Goal: Task Accomplishment & Management: Complete application form

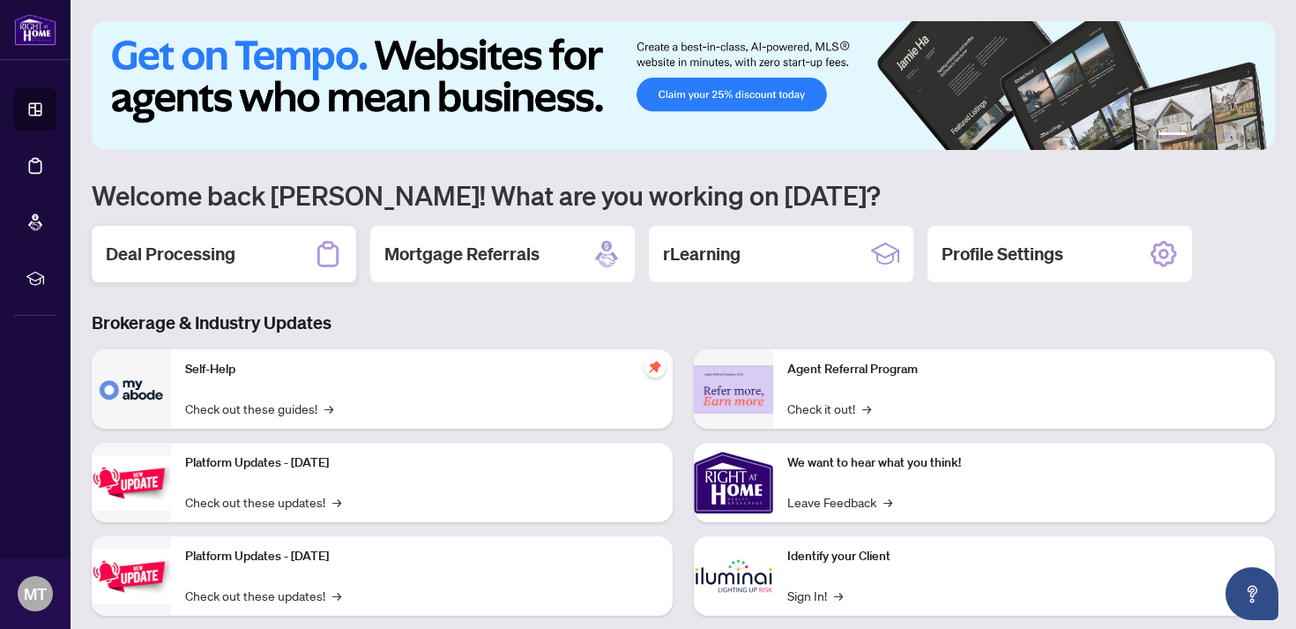
click at [294, 246] on div "Deal Processing" at bounding box center [224, 254] width 264 height 56
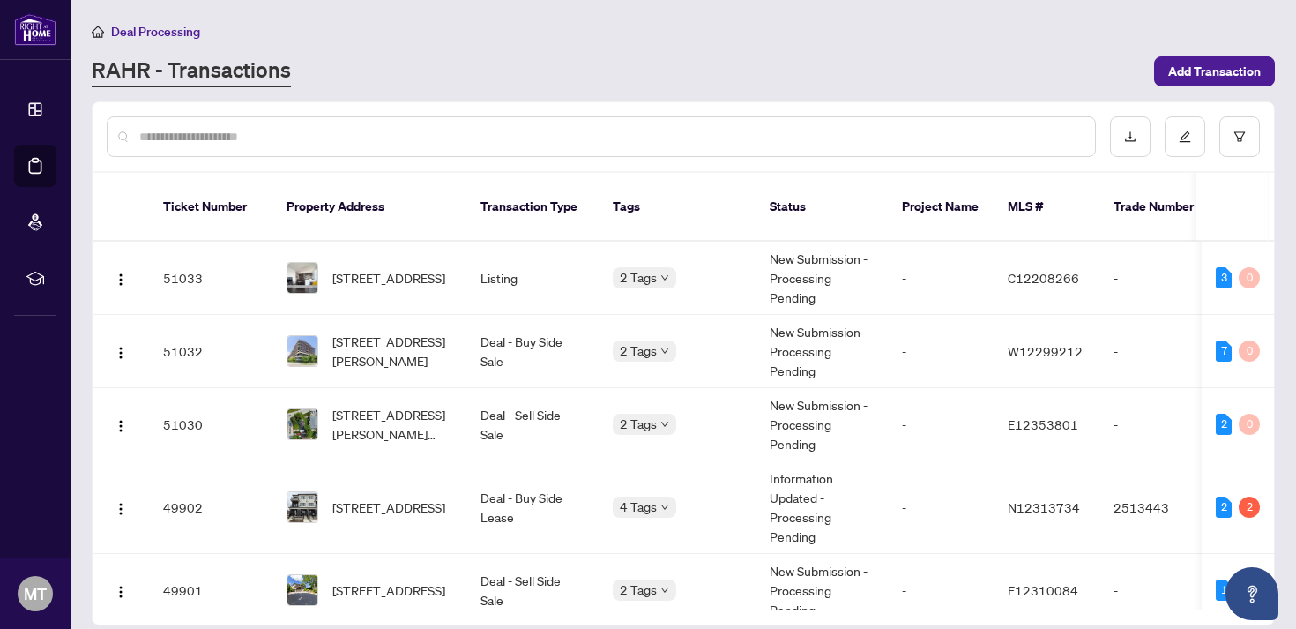
click at [457, 145] on div at bounding box center [601, 136] width 989 height 41
click at [464, 137] on input "text" at bounding box center [610, 136] width 942 height 19
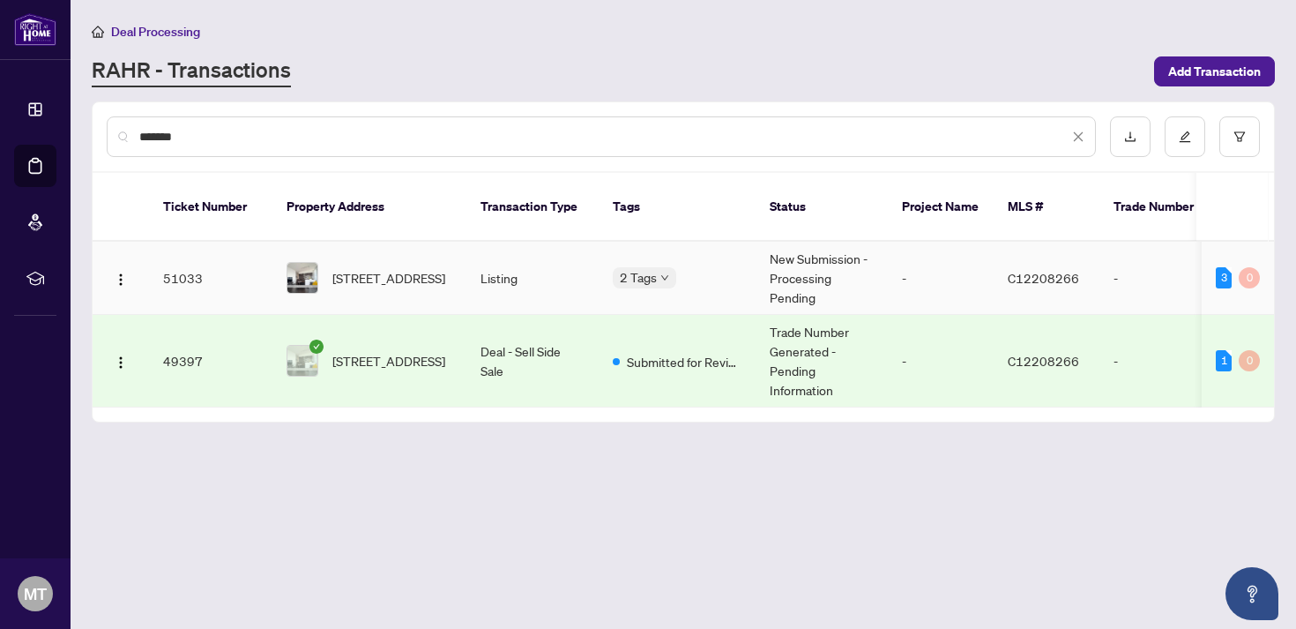
type input "*******"
click at [471, 320] on td "Deal - Sell Side Sale" at bounding box center [532, 361] width 132 height 93
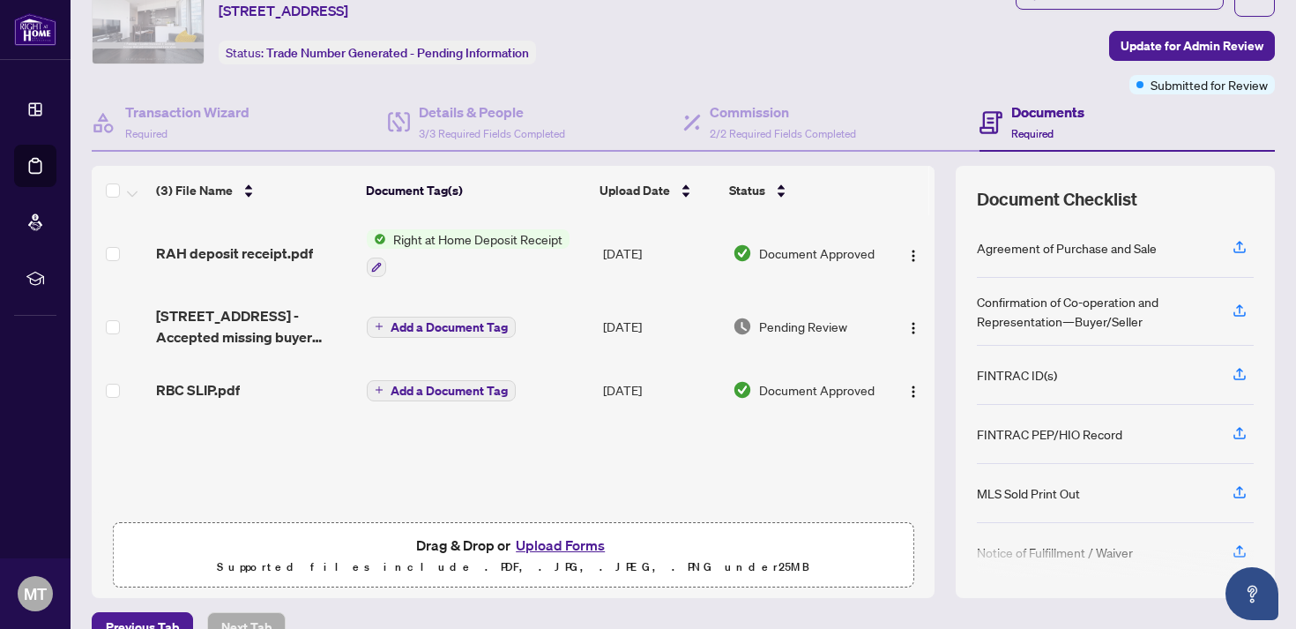
scroll to position [108, 0]
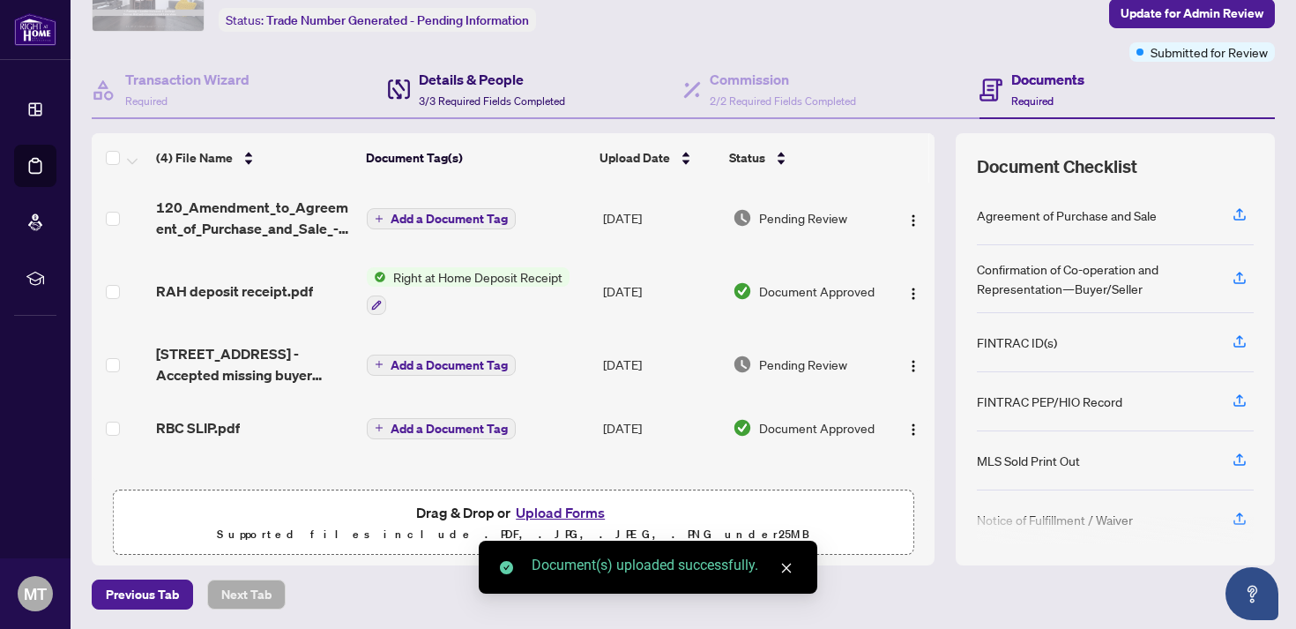
click at [492, 94] on span "3/3 Required Fields Completed" at bounding box center [492, 100] width 146 height 13
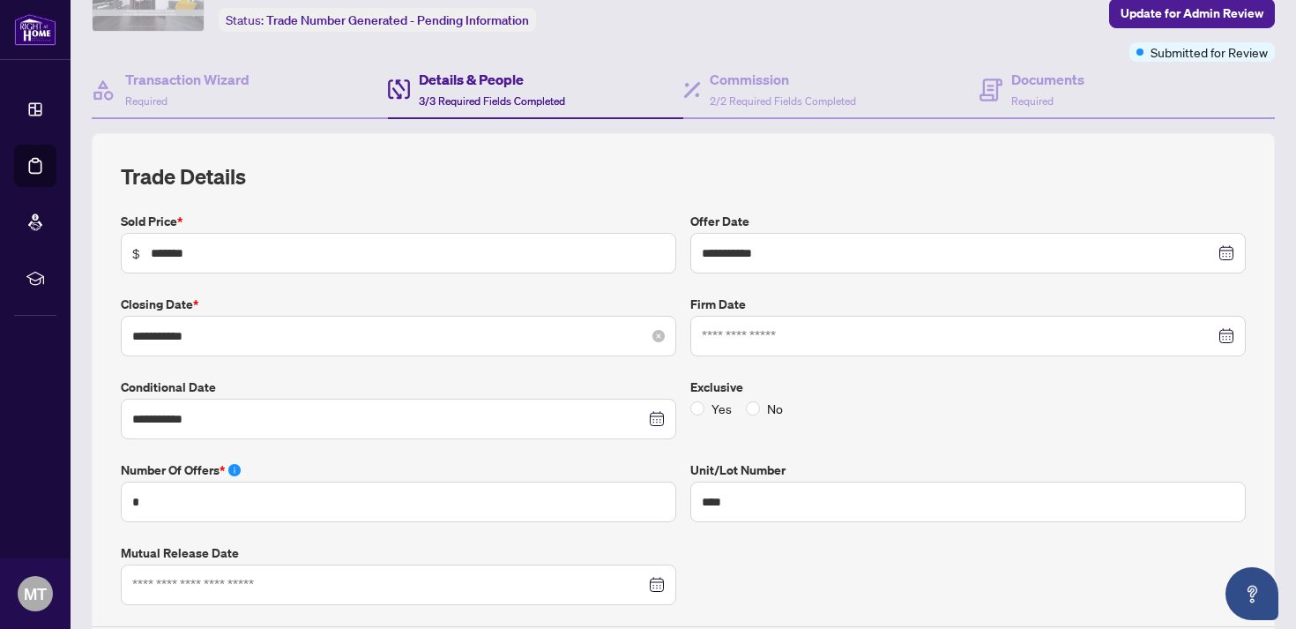
click at [465, 321] on div "**********" at bounding box center [398, 336] width 555 height 41
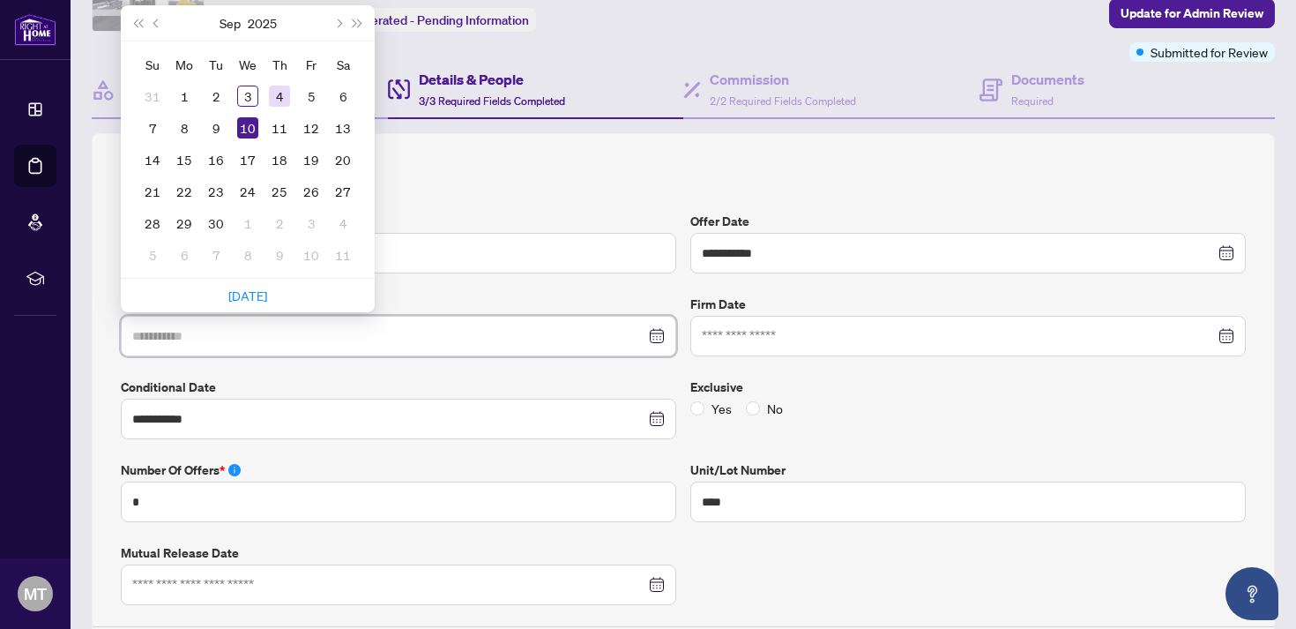
type input "**********"
click at [280, 94] on div "4" at bounding box center [279, 96] width 21 height 21
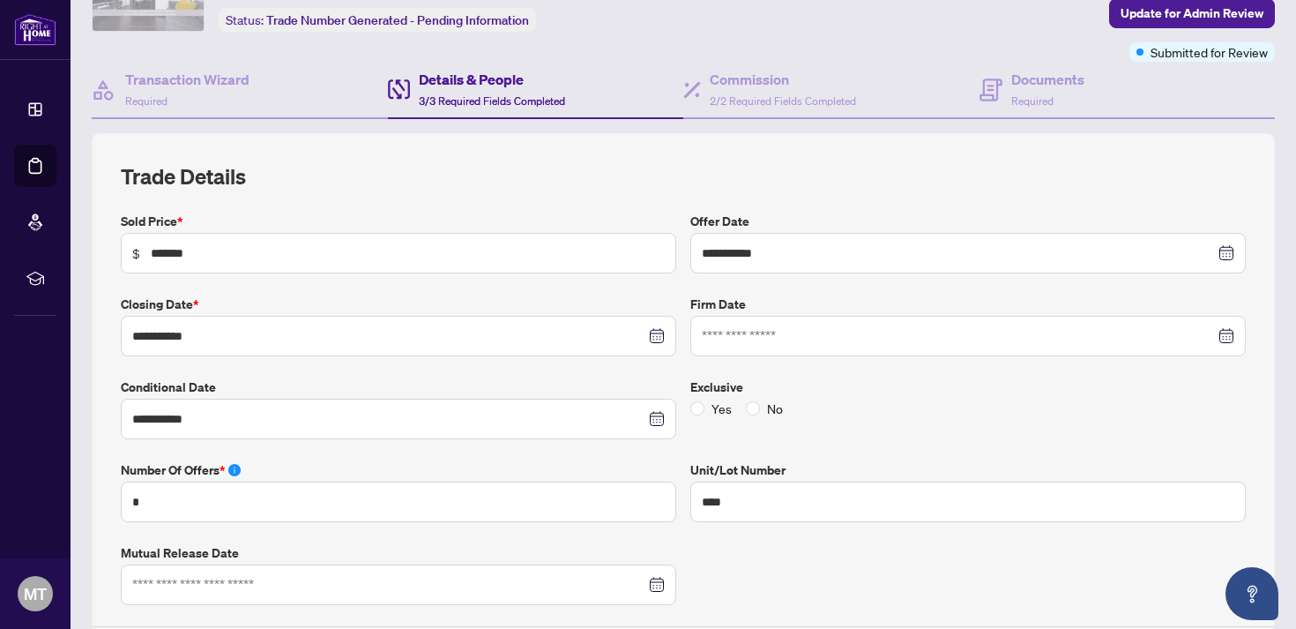
scroll to position [19, 0]
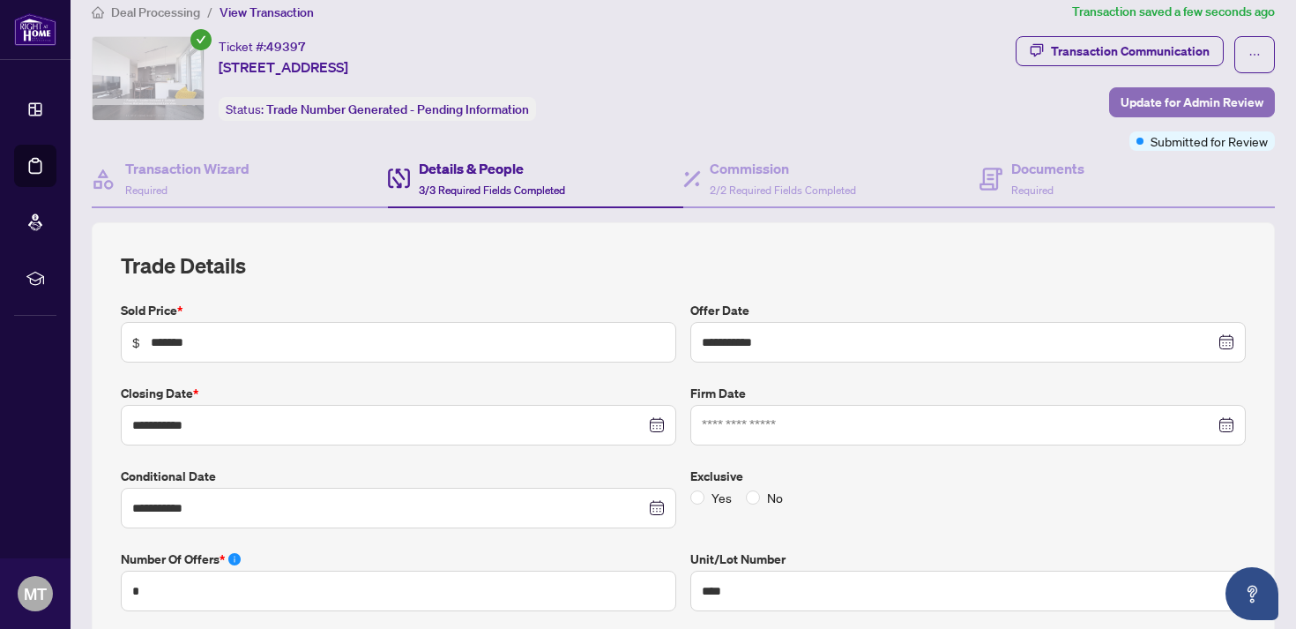
click at [1179, 94] on span "Update for Admin Review" at bounding box center [1192, 102] width 143 height 28
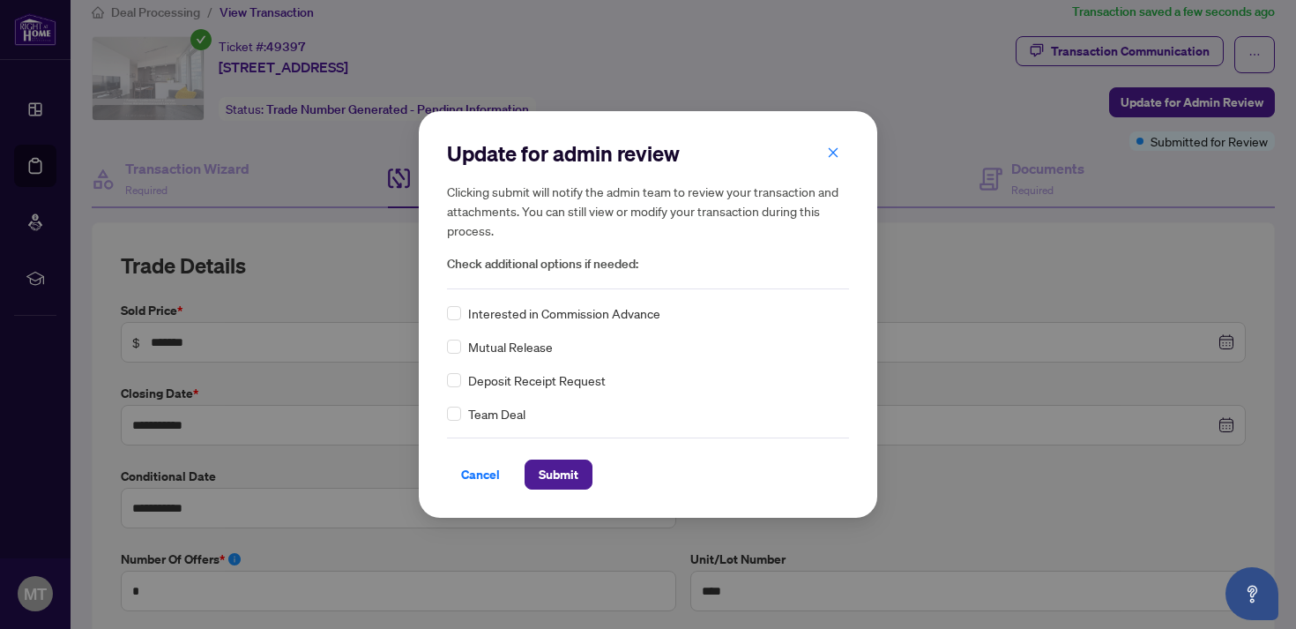
click at [503, 417] on span "Team Deal" at bounding box center [496, 413] width 57 height 19
click at [549, 452] on div "Cancel Submit" at bounding box center [648, 463] width 402 height 52
click at [552, 468] on span "Submit" at bounding box center [559, 474] width 40 height 28
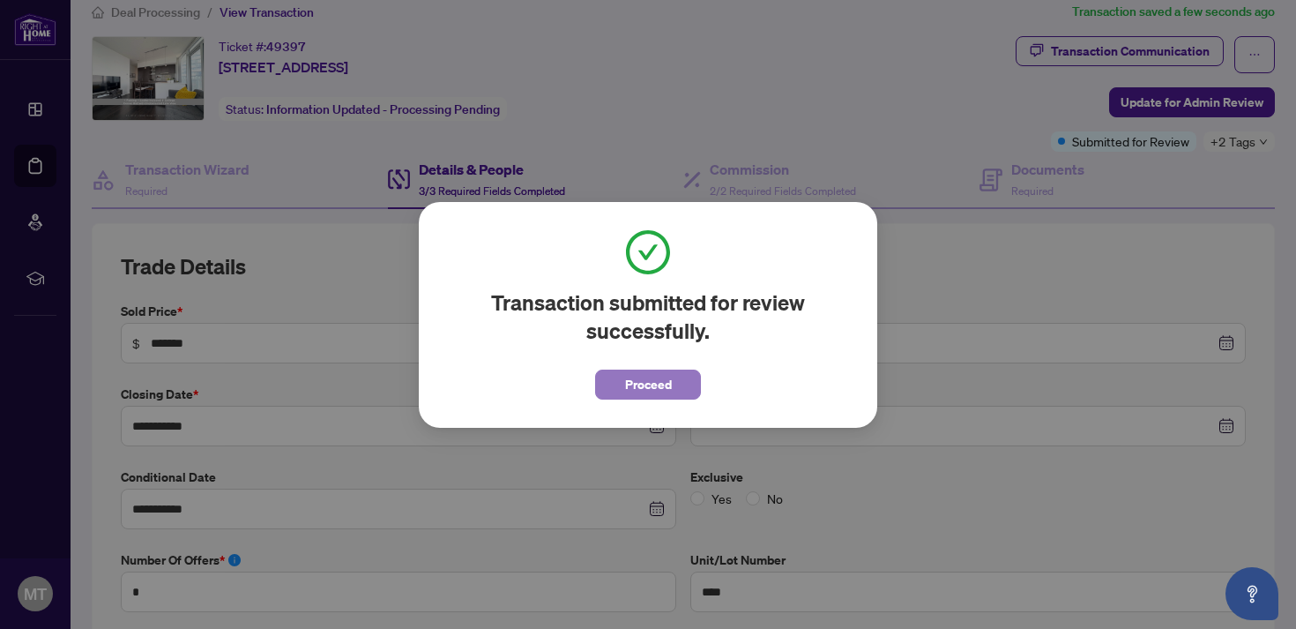
click at [629, 383] on span "Proceed" at bounding box center [648, 384] width 47 height 28
